Goal: Use online tool/utility: Use online tool/utility

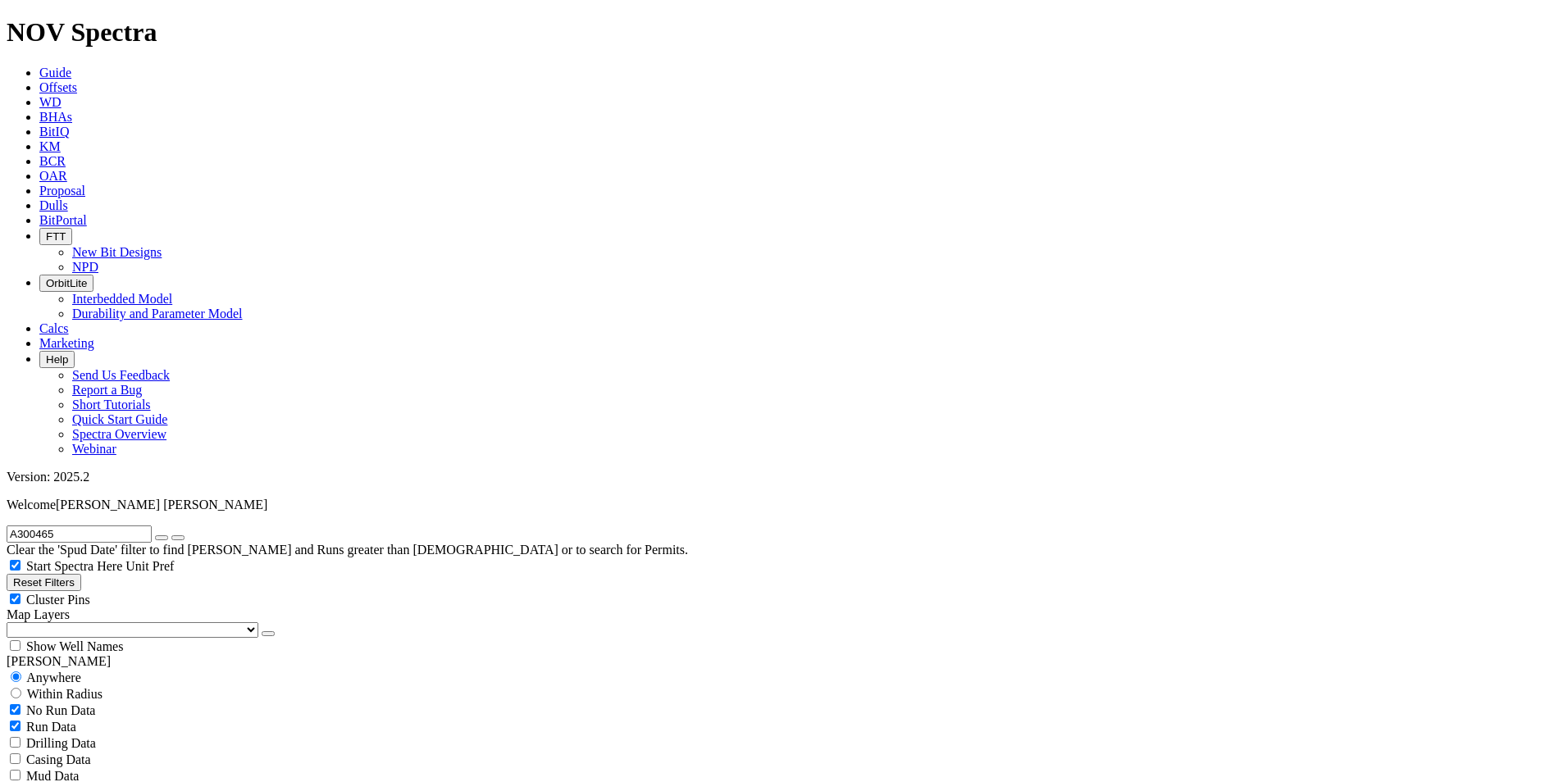
click at [162, 538] on icon "button" at bounding box center [162, 538] width 0 height 0
radio input "false"
radio input "true"
click at [81, 574] on button "Reset Filters" at bounding box center [44, 583] width 74 height 17
type input "[DATE]"
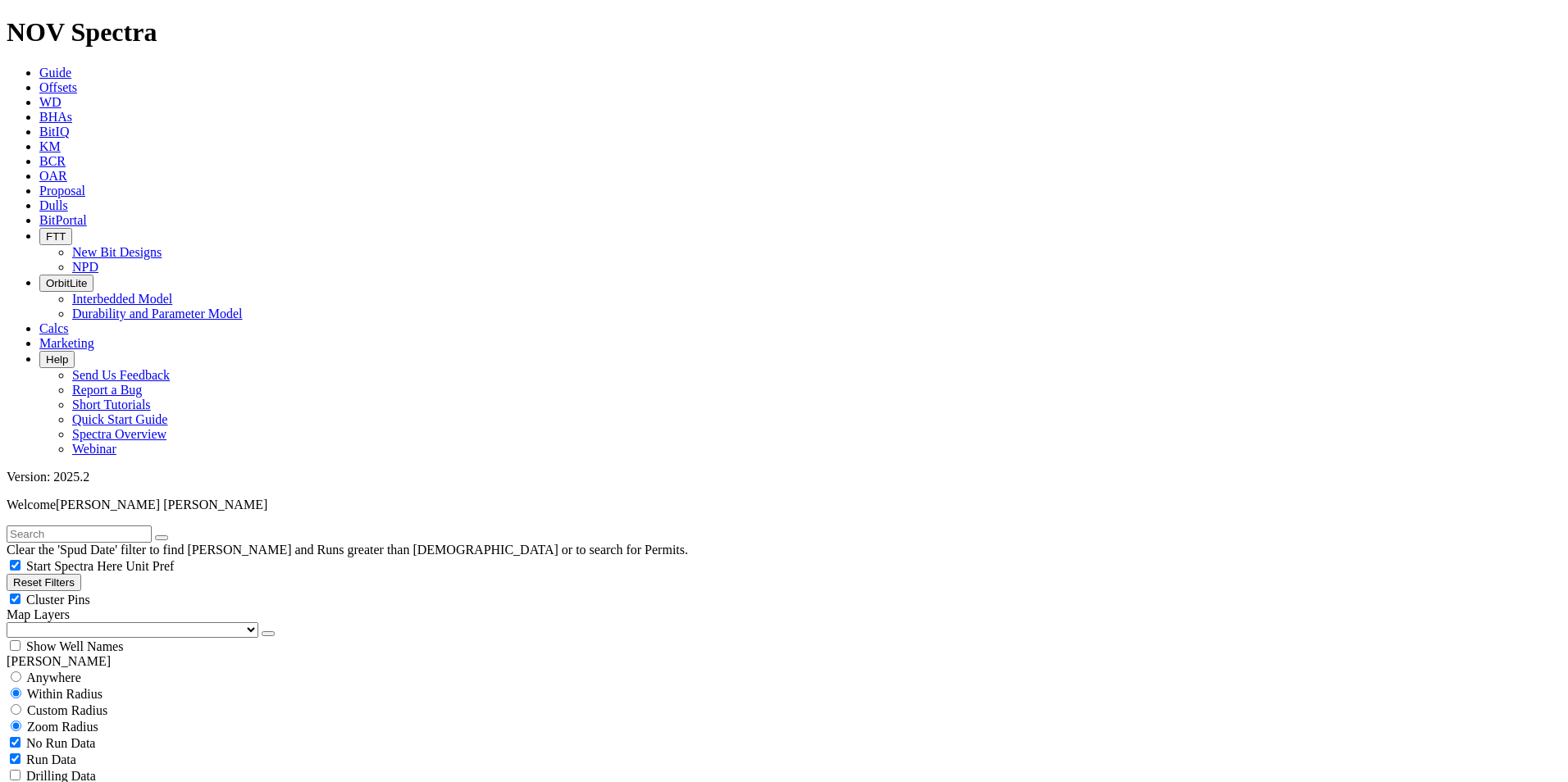
type input "[DATE]"
click at [114, 526] on input "text" at bounding box center [79, 535] width 145 height 17
paste input "S278319"
type input "S278319"
click at [21, 672] on input "radio" at bounding box center [16, 677] width 10 height 10
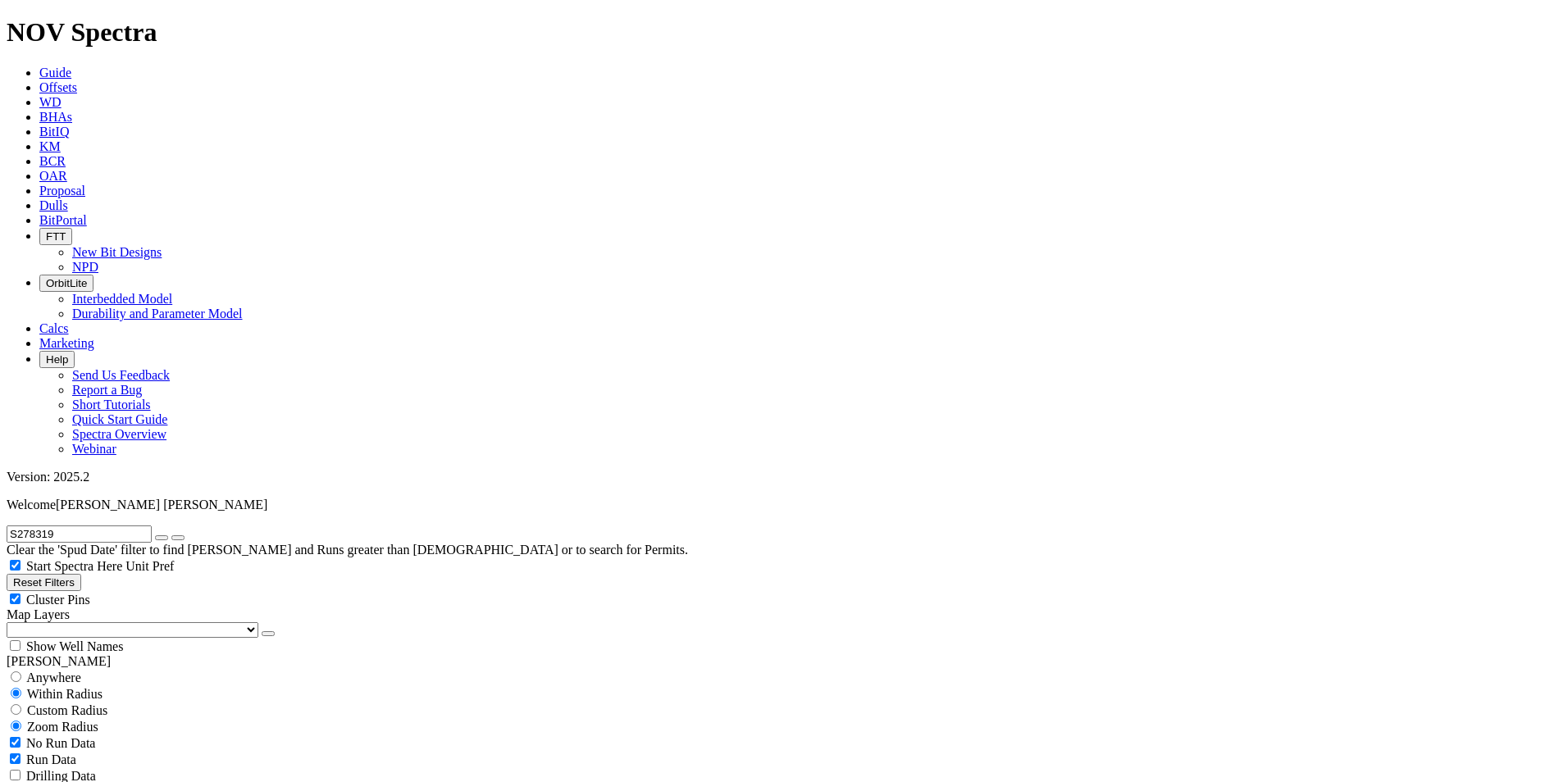
radio input "true"
radio input "false"
click at [184, 536] on button "submit" at bounding box center [177, 538] width 13 height 5
radio input "false"
radio input "true"
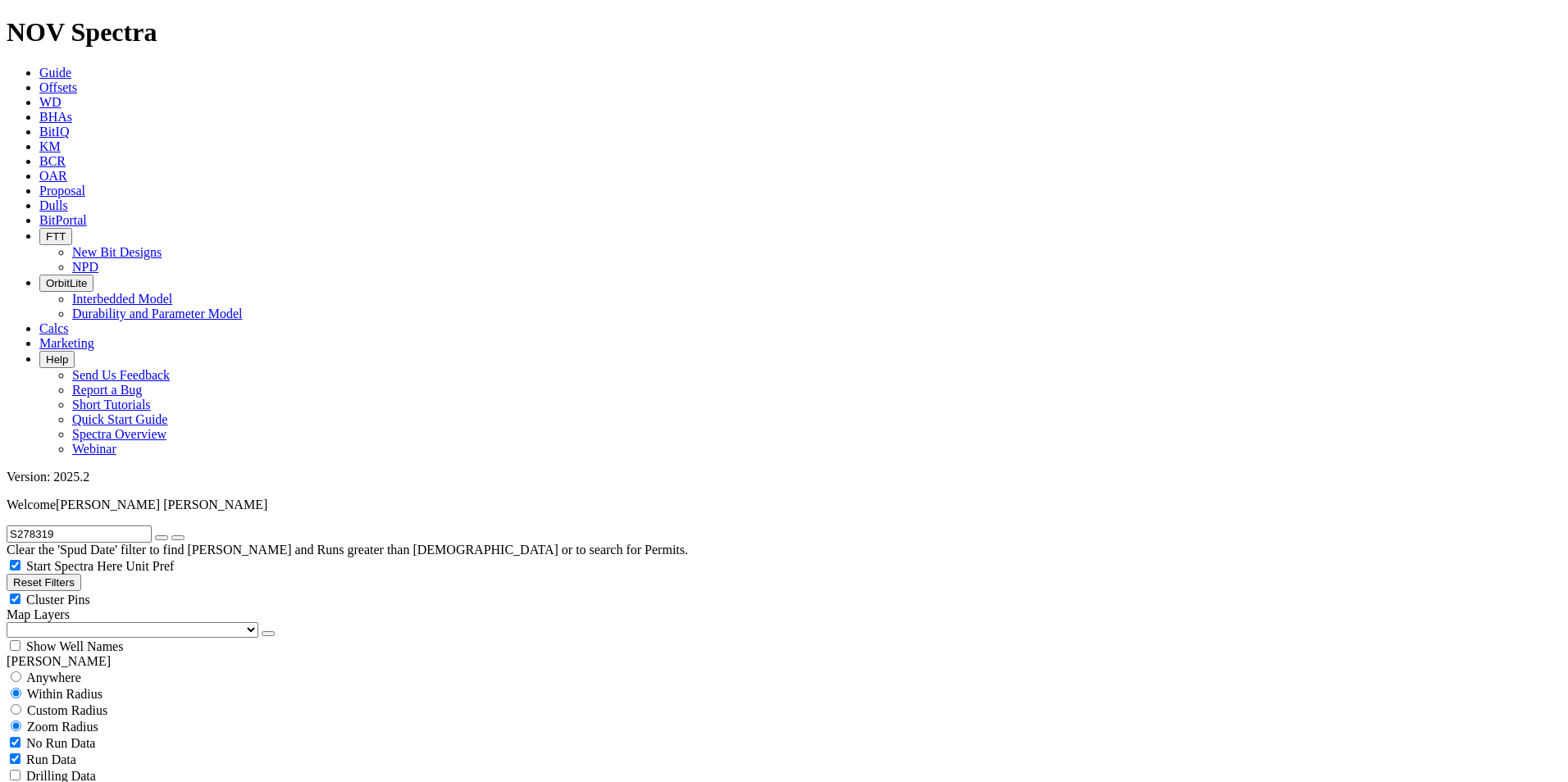
click at [23, 735] on div "No Run Data" at bounding box center [784, 743] width 1554 height 17
checkbox input "false"
click at [131, 526] on input "S278319" at bounding box center [79, 535] width 145 height 17
click at [178, 538] on icon "submit" at bounding box center [178, 538] width 0 height 0
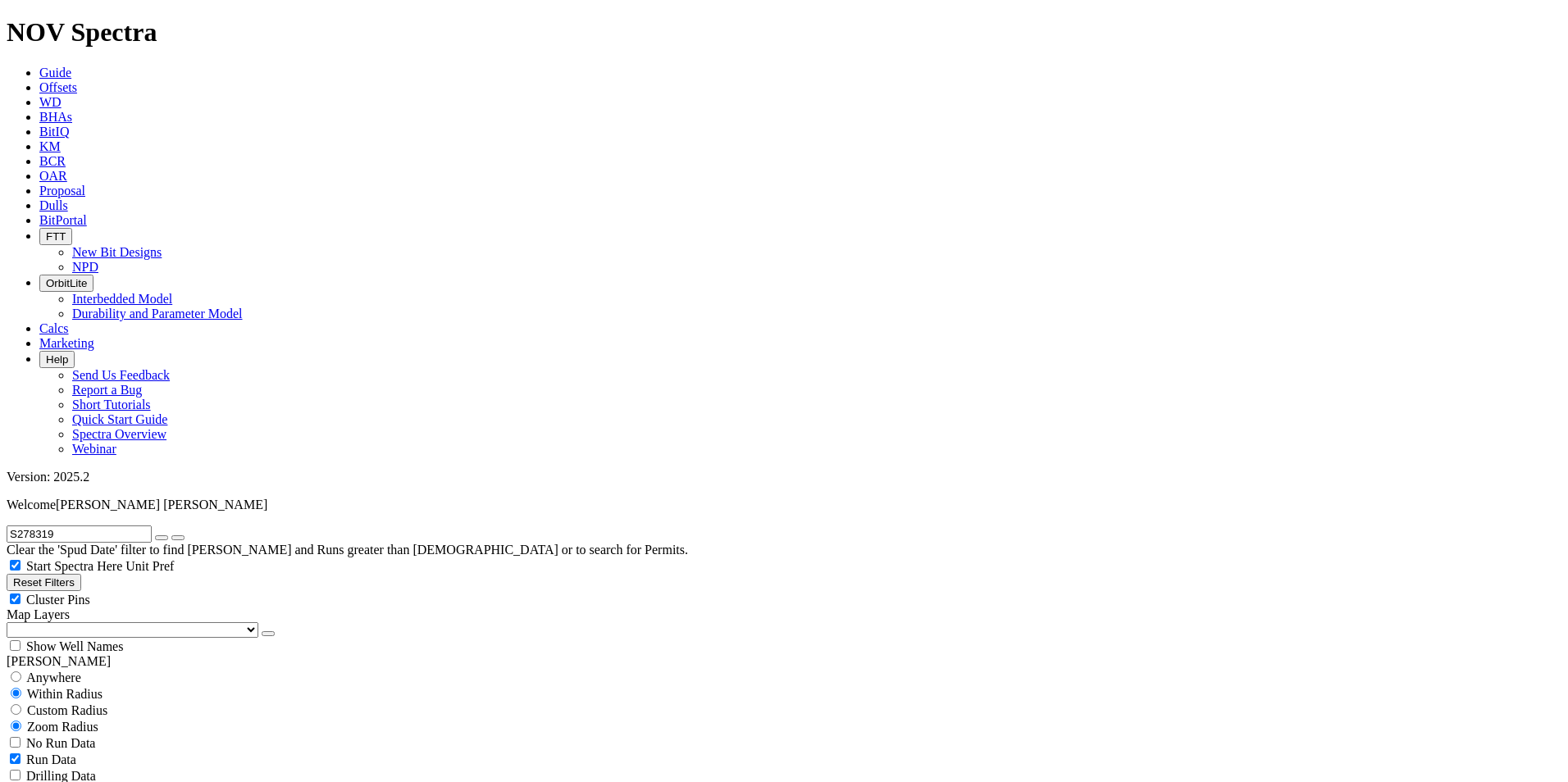
click at [21, 672] on input "radio" at bounding box center [16, 677] width 10 height 10
radio input "true"
radio input "false"
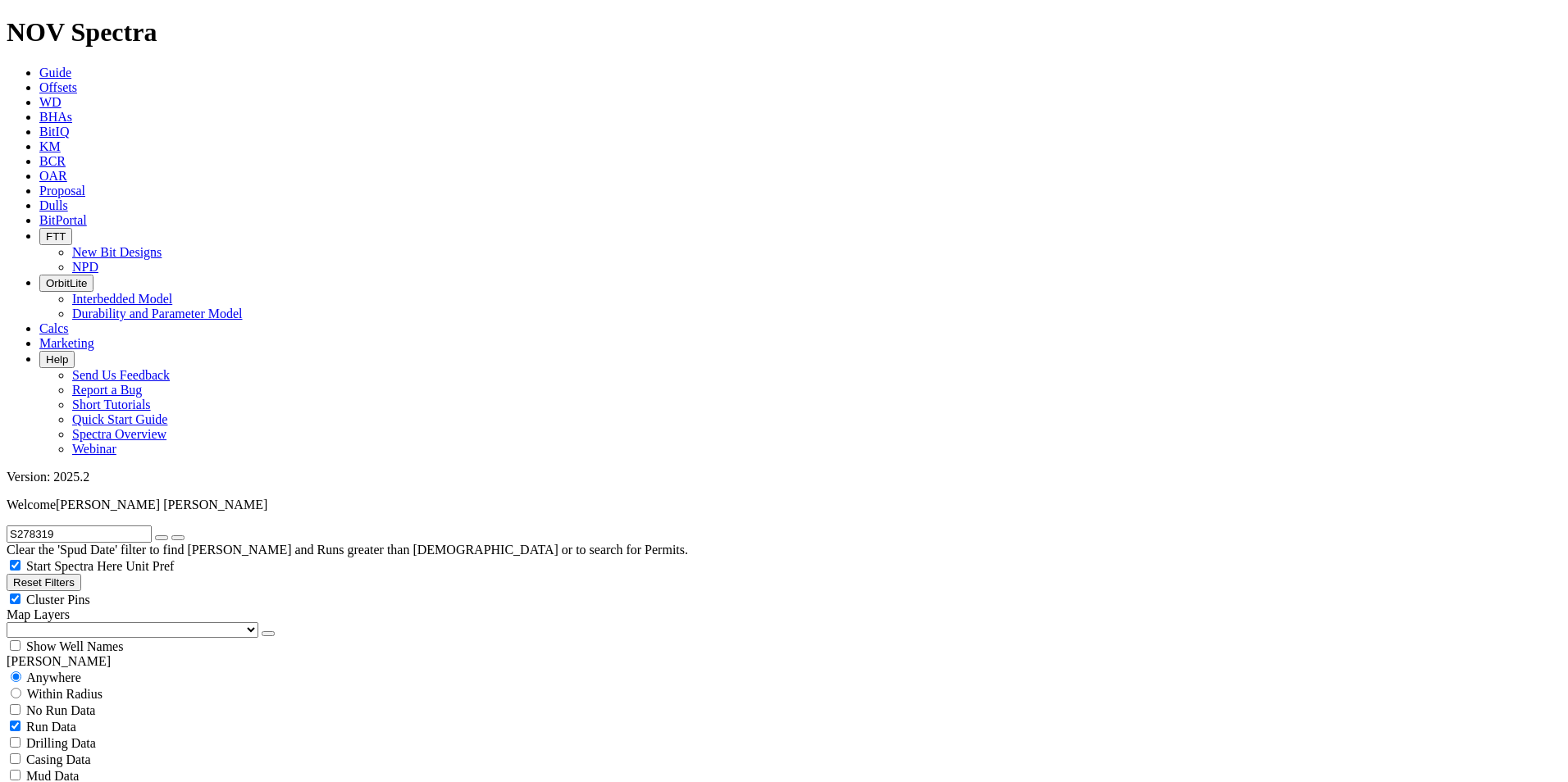
select select "12.25"
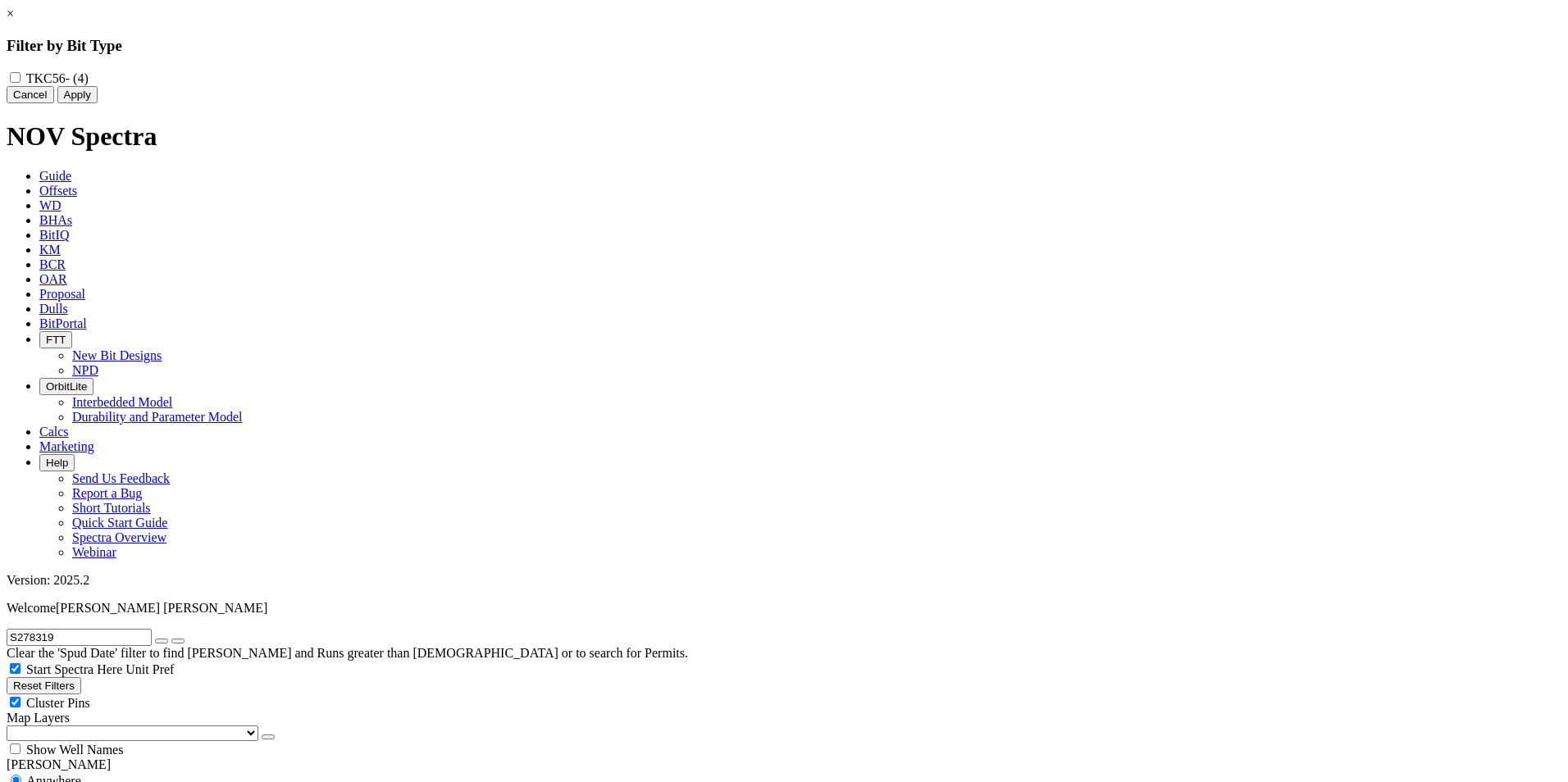
click at [686, 73] on div "TKC56 - (4)" at bounding box center [784, 78] width 1554 height 17
click at [20, 78] on input "TKC56 - (4)" at bounding box center [15, 78] width 10 height 10
checkbox input "true"
click at [98, 103] on button "Apply" at bounding box center [78, 95] width 40 height 17
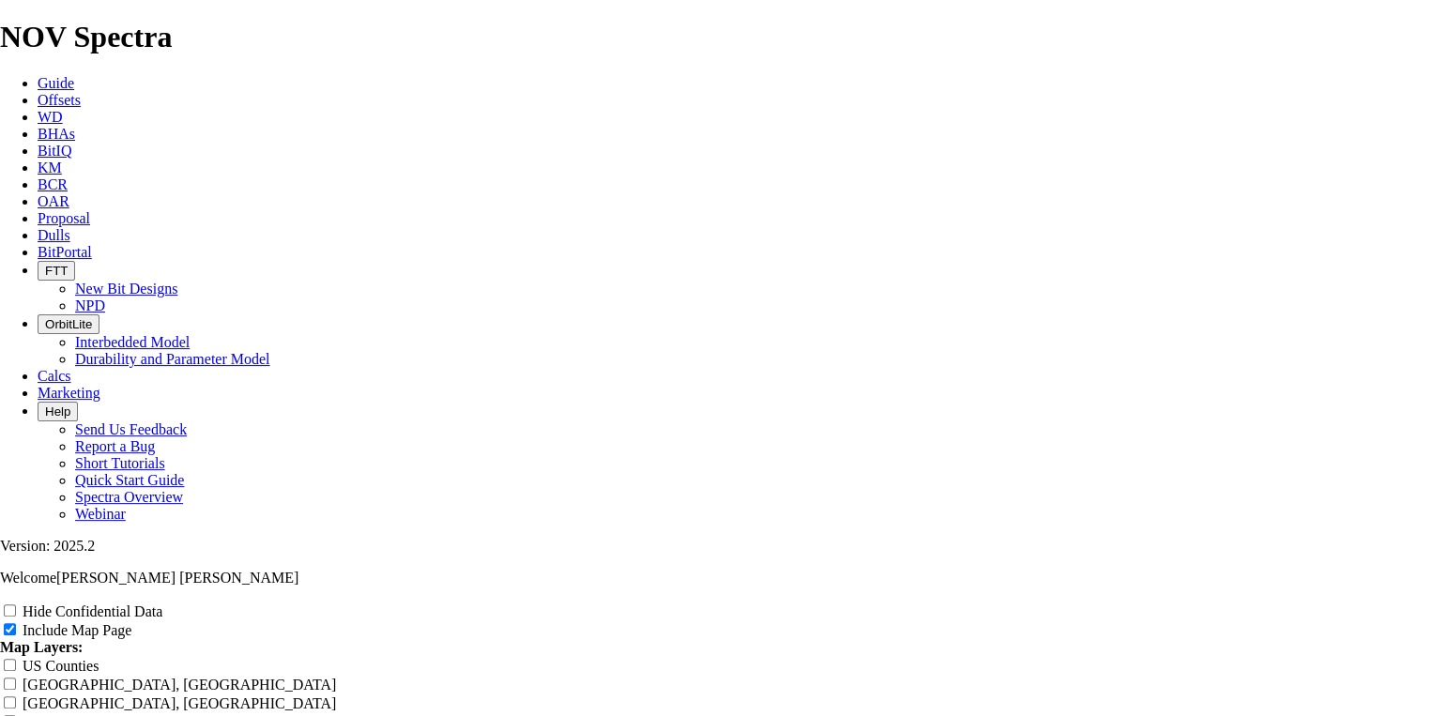
scroll to position [1502, 0]
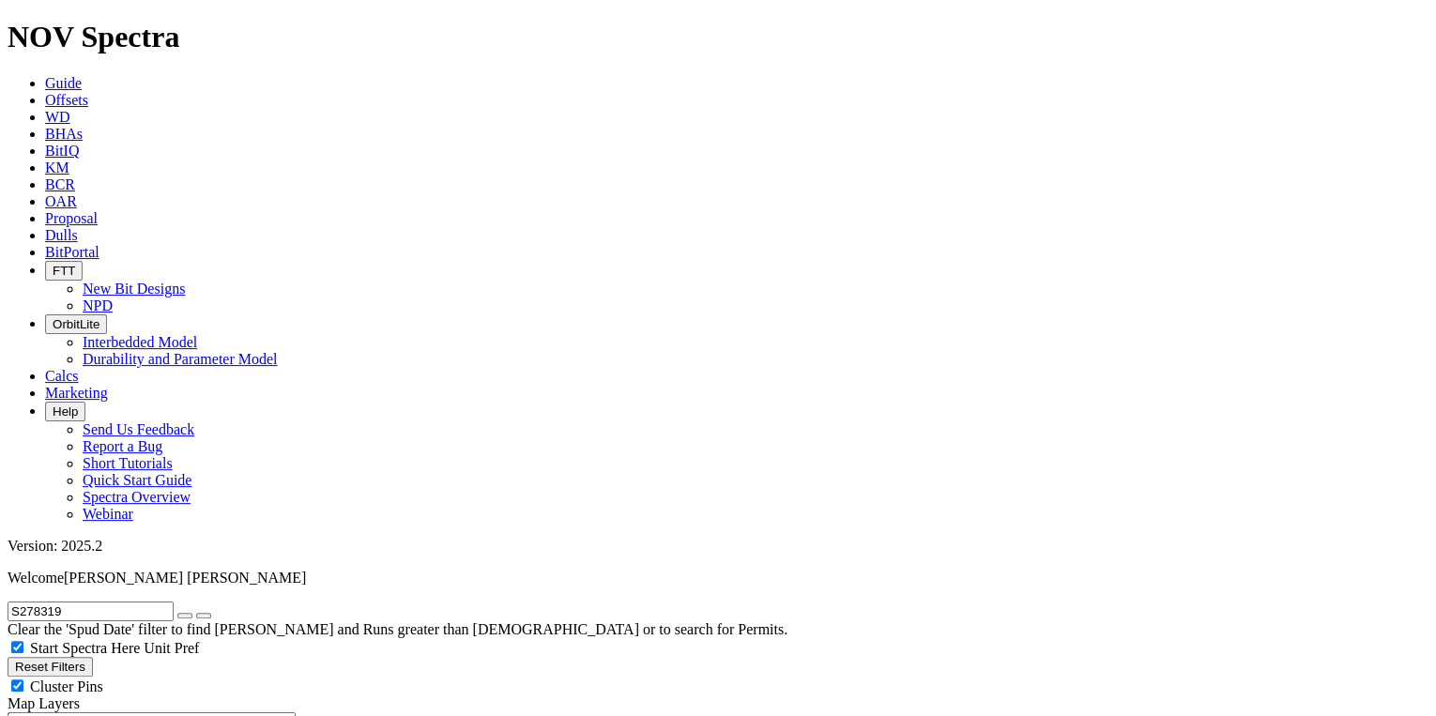
click at [185, 616] on icon "button" at bounding box center [185, 616] width 0 height 0
radio input "false"
radio input "true"
click at [103, 602] on input "text" at bounding box center [91, 612] width 166 height 20
paste input "S296808"
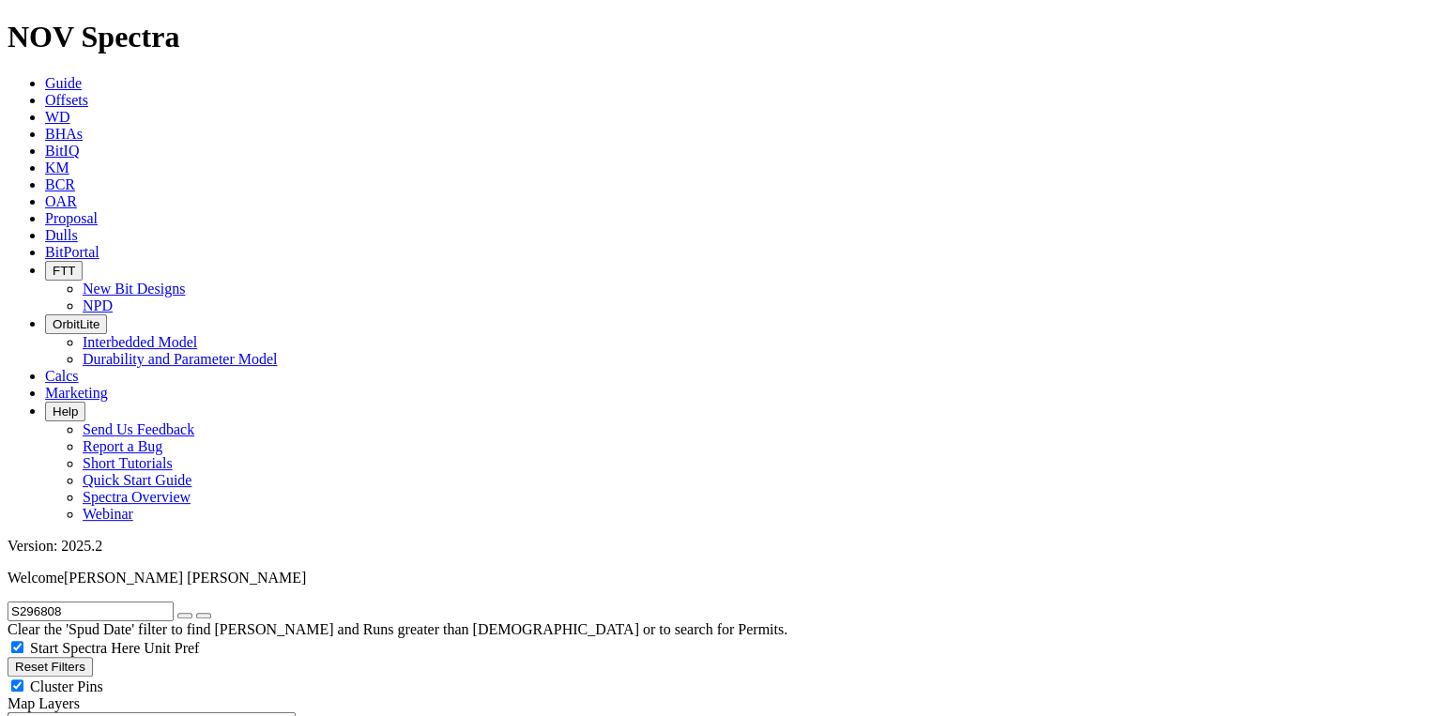
type input "S296808"
click at [204, 616] on icon "submit" at bounding box center [204, 616] width 0 height 0
radio input "true"
radio input "false"
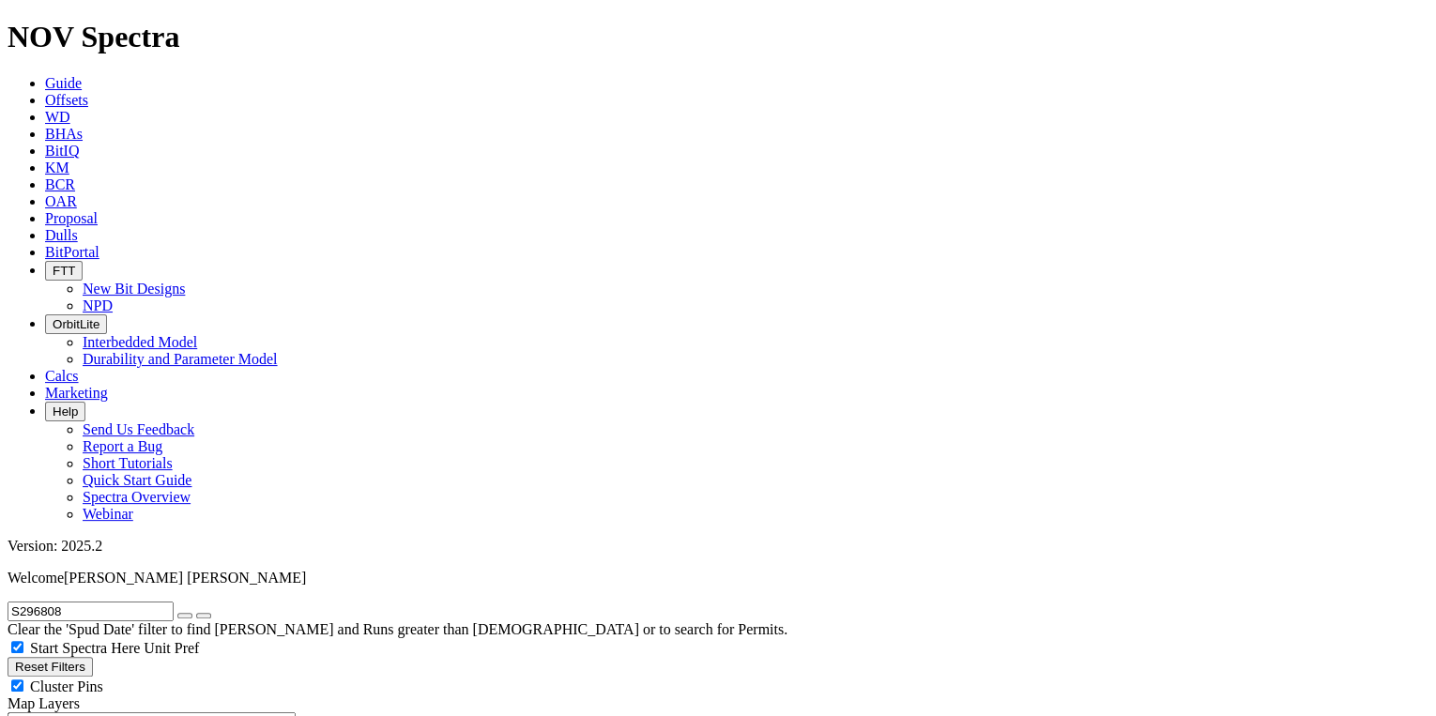
click at [120, 602] on input "S296808" at bounding box center [91, 612] width 166 height 20
paste input "76415"
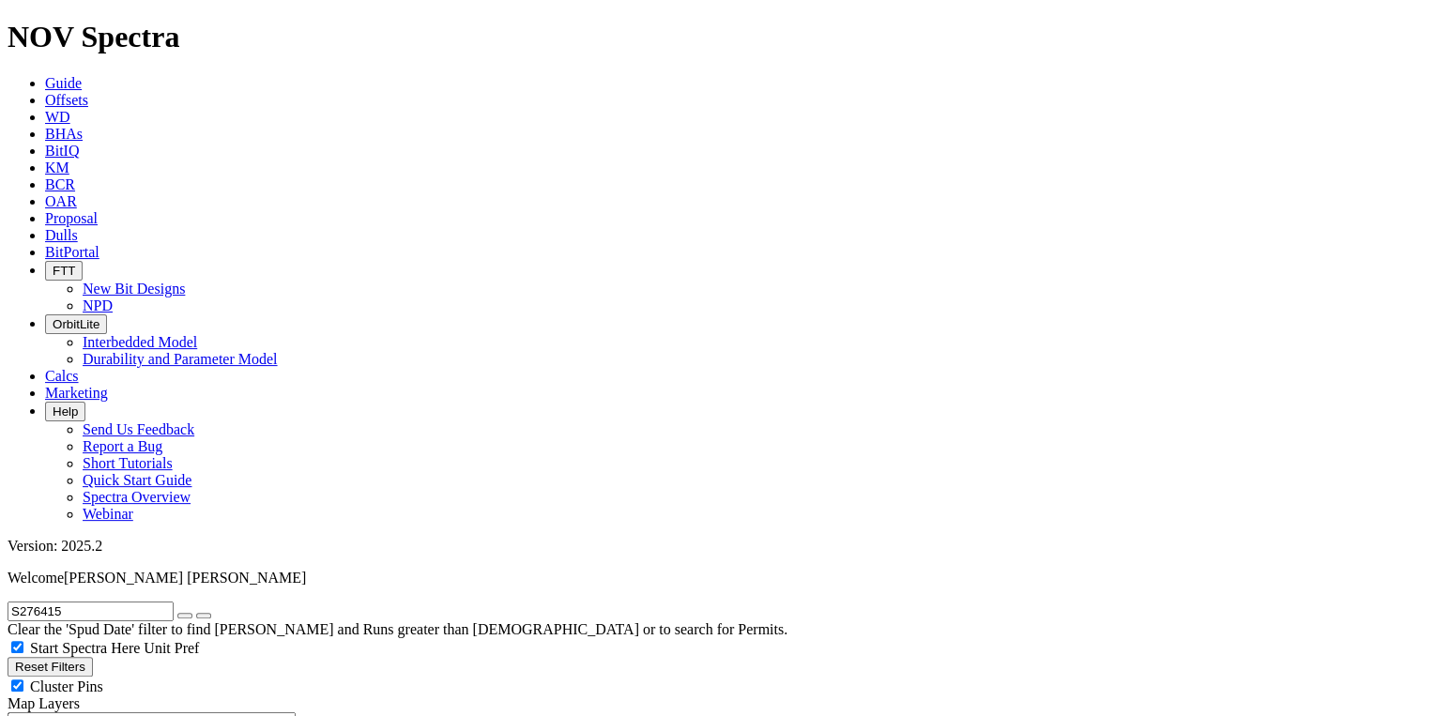
type input "S276415"
click at [204, 616] on icon "submit" at bounding box center [204, 616] width 0 height 0
radio input "false"
radio input "true"
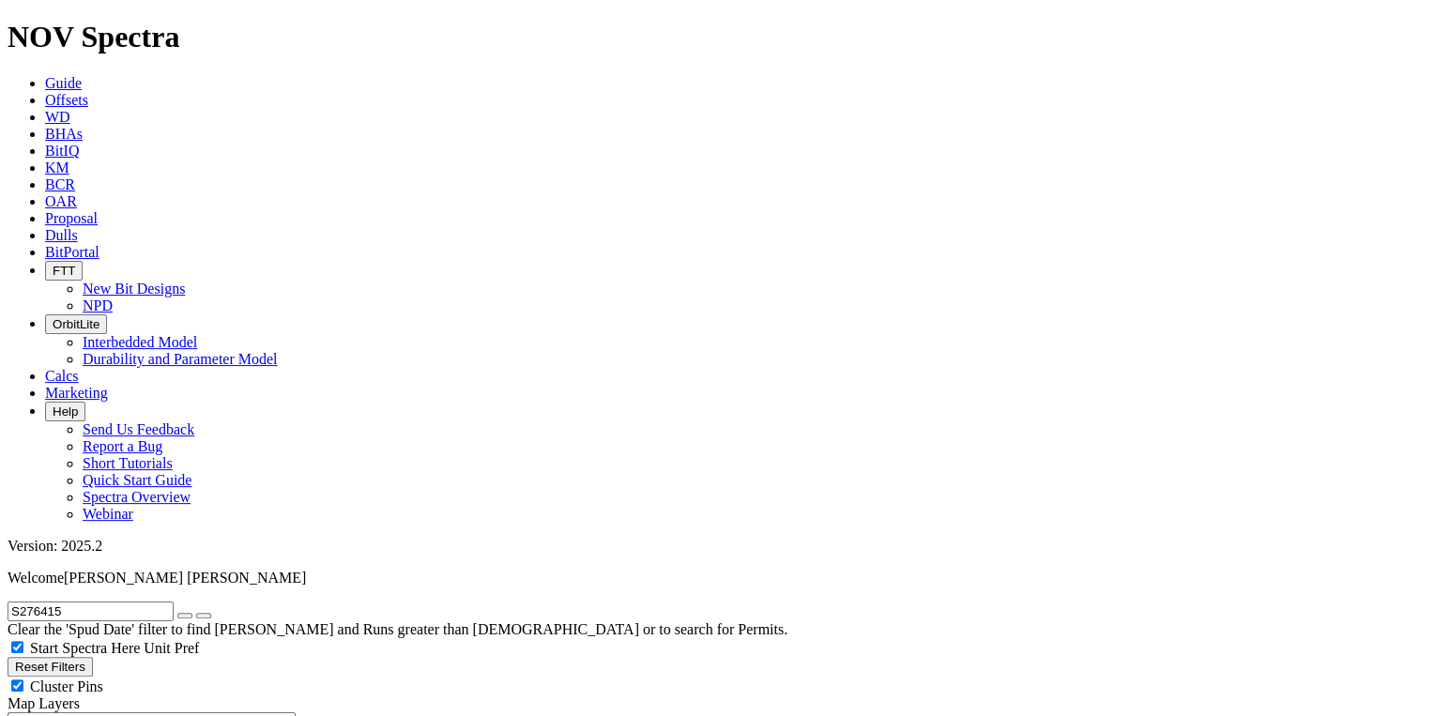
radio input "true"
radio input "false"
